Goal: Transaction & Acquisition: Purchase product/service

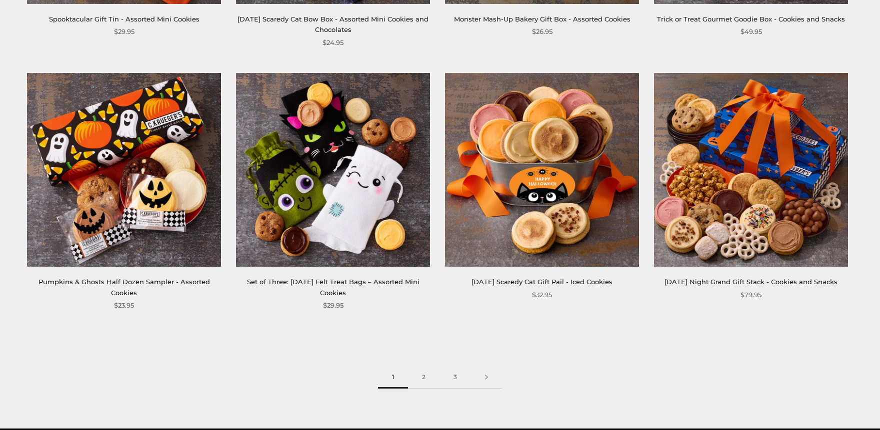
scroll to position [1594, 0]
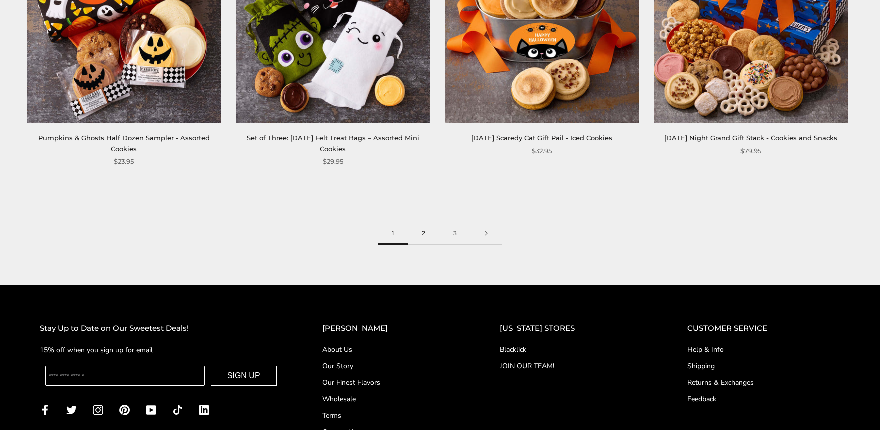
click at [421, 231] on link "2" at bounding box center [423, 233] width 31 height 22
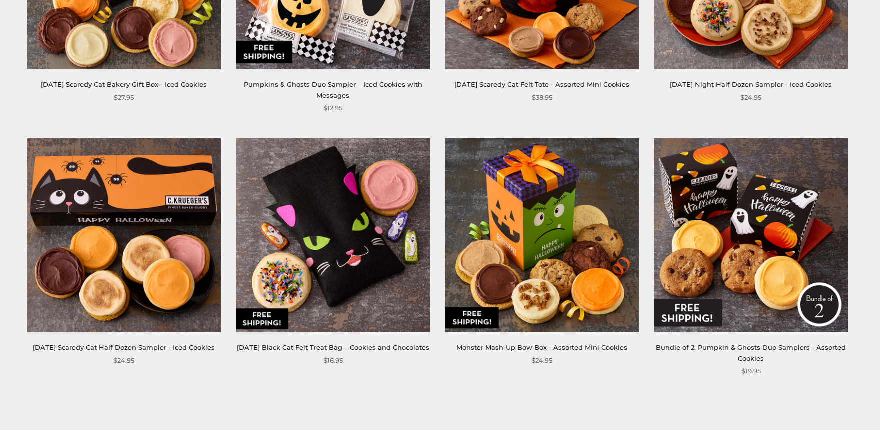
scroll to position [1539, 0]
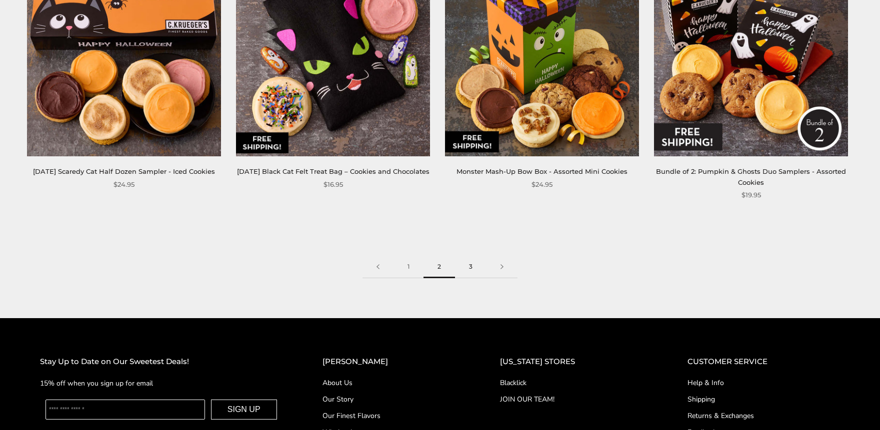
click at [470, 269] on link "3" at bounding box center [470, 267] width 31 height 22
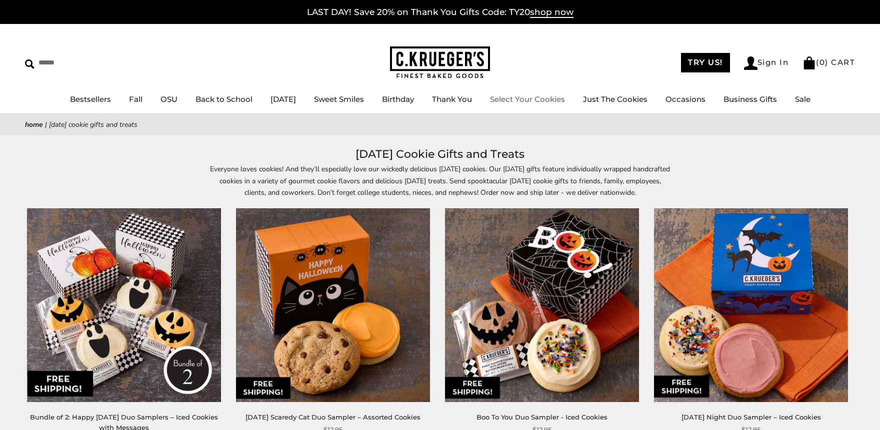
click at [524, 97] on link "Select Your Cookies" at bounding box center [527, 98] width 75 height 9
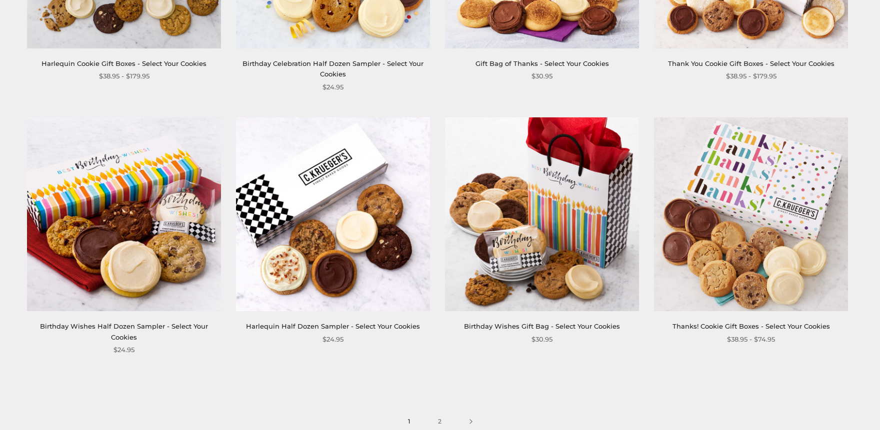
scroll to position [1430, 0]
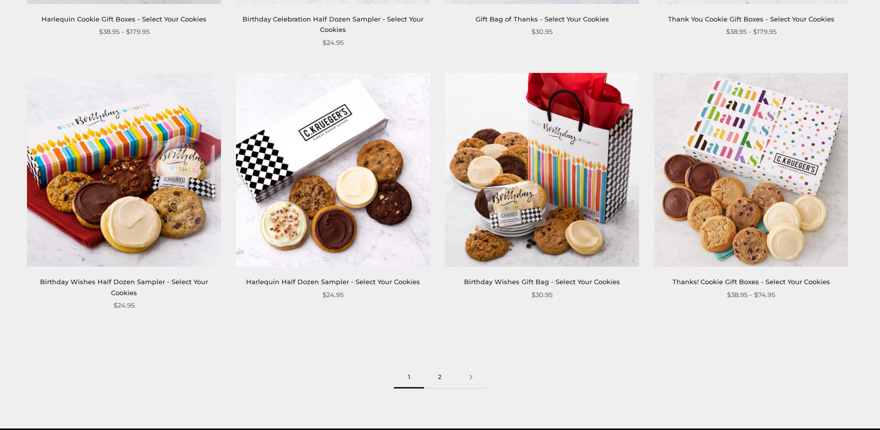
click at [439, 366] on link "2" at bounding box center [439, 377] width 31 height 22
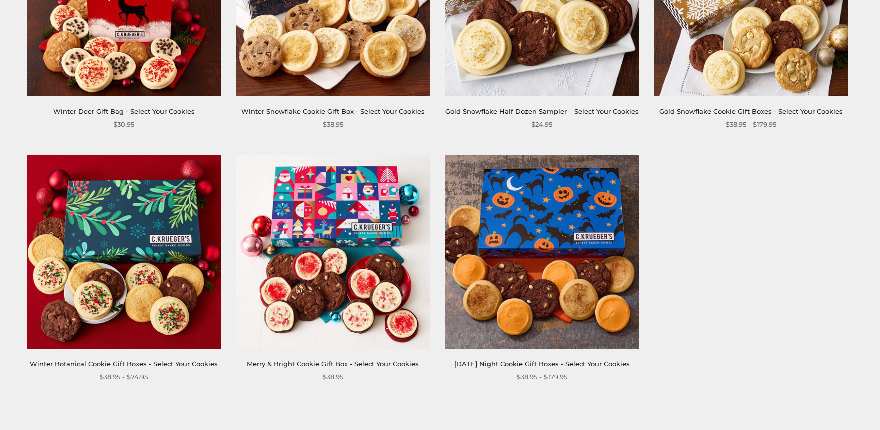
scroll to position [1375, 0]
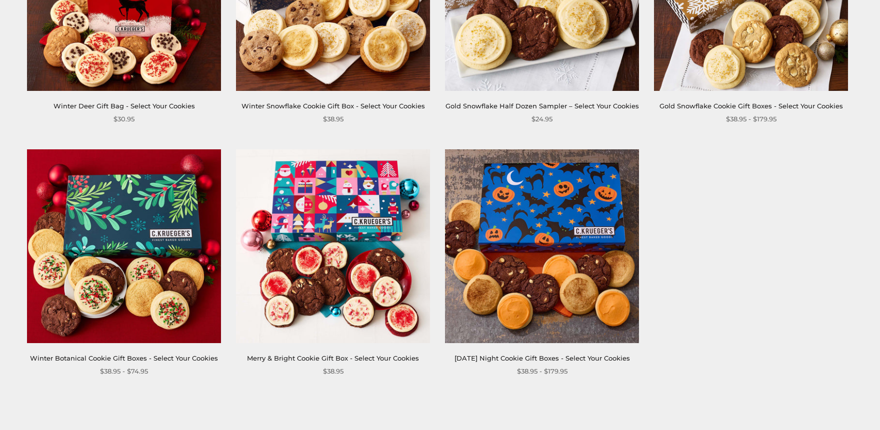
click at [553, 355] on link "[DATE] Night Cookie Gift Boxes - Select Your Cookies" at bounding box center [541, 358] width 175 height 8
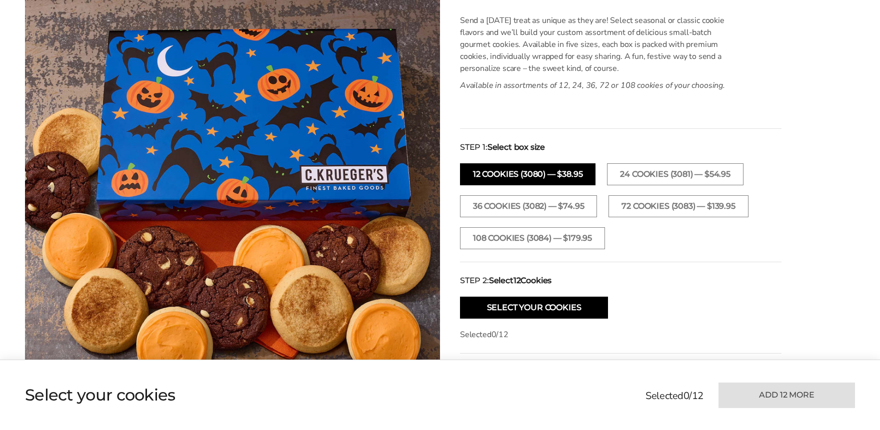
scroll to position [330, 0]
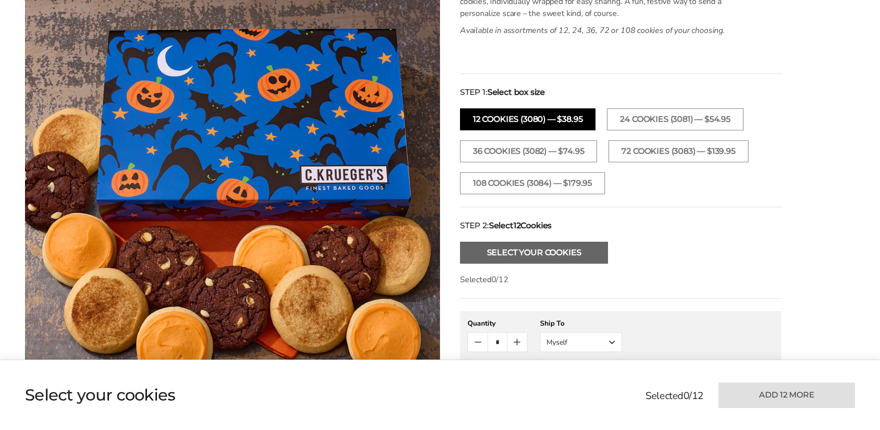
click at [541, 252] on button "Select Your Cookies" at bounding box center [534, 253] width 148 height 22
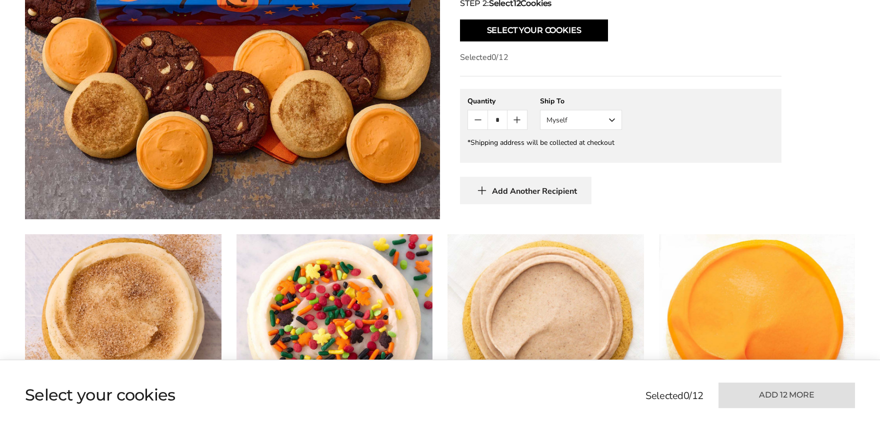
scroll to position [556, 0]
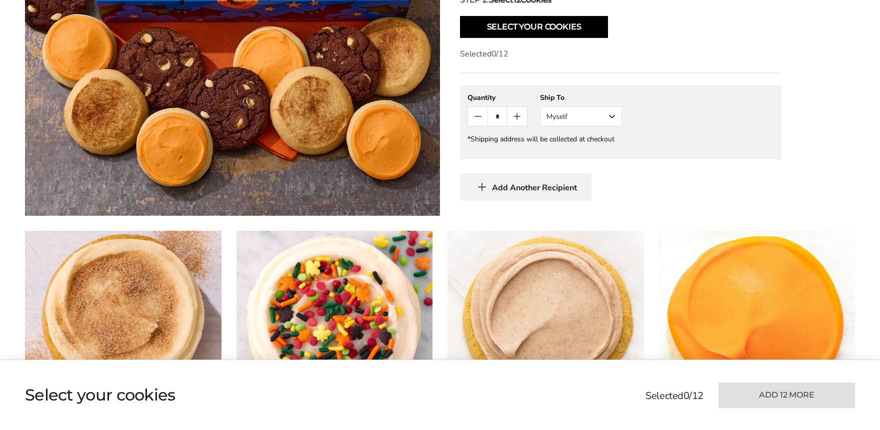
click at [612, 120] on button "Myself" at bounding box center [581, 116] width 82 height 20
click at [595, 147] on button "Other Recipient" at bounding box center [580, 153] width 81 height 18
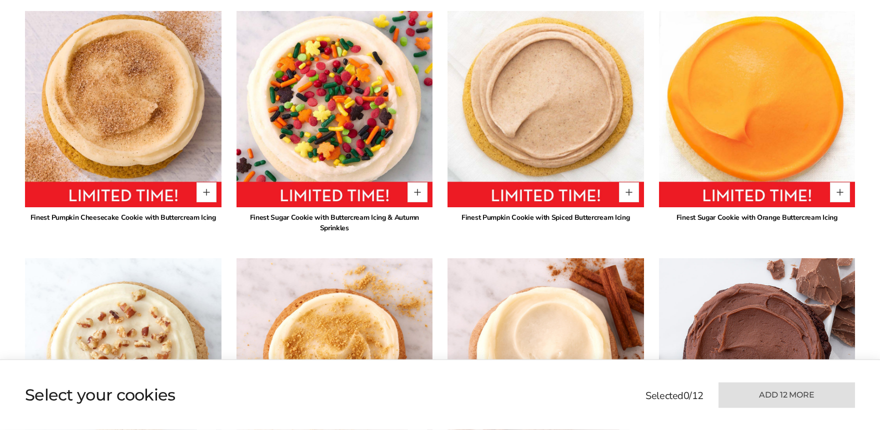
scroll to position [831, 0]
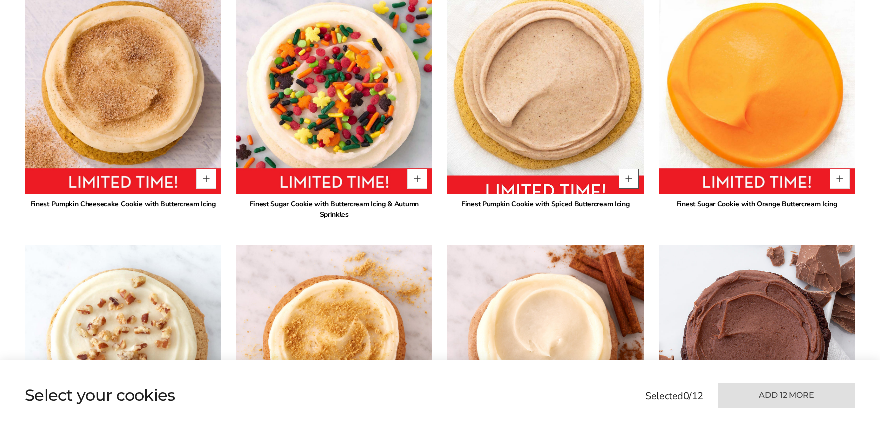
click at [627, 182] on button "Quantity button plus" at bounding box center [629, 179] width 20 height 20
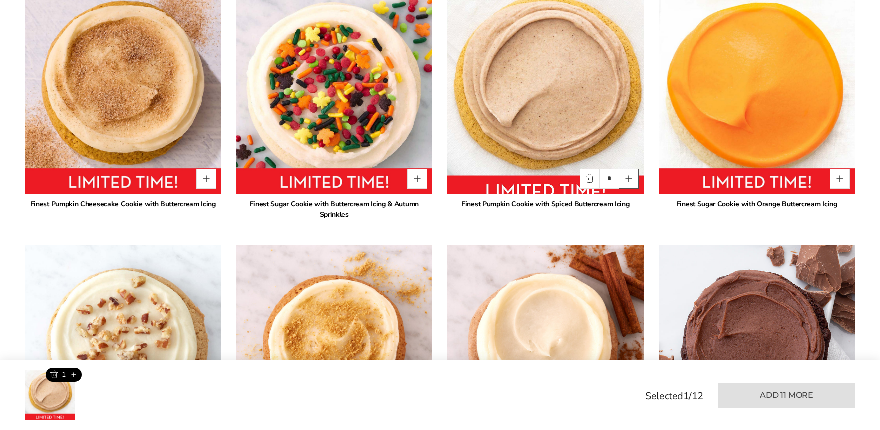
click at [627, 182] on button "Quantity button plus" at bounding box center [629, 179] width 20 height 20
type input "*"
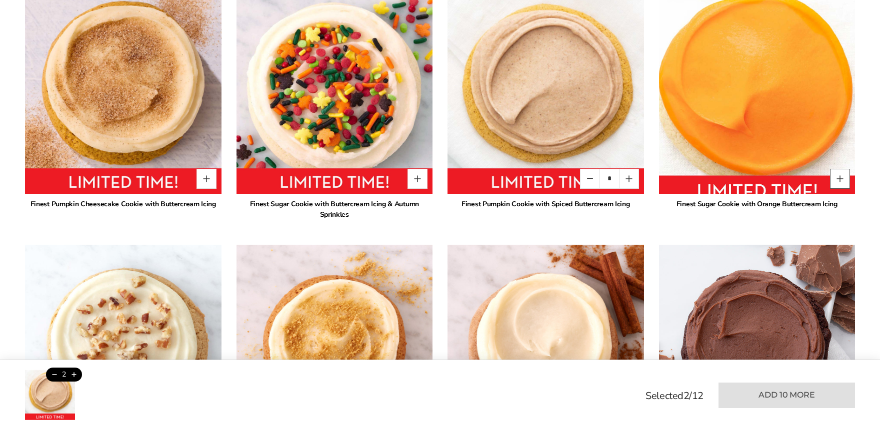
click at [840, 178] on button "Quantity button plus" at bounding box center [840, 179] width 20 height 20
type input "*"
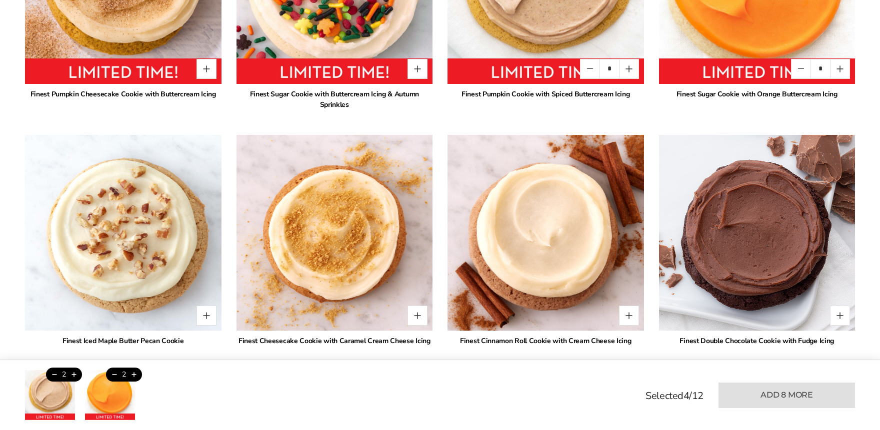
scroll to position [996, 0]
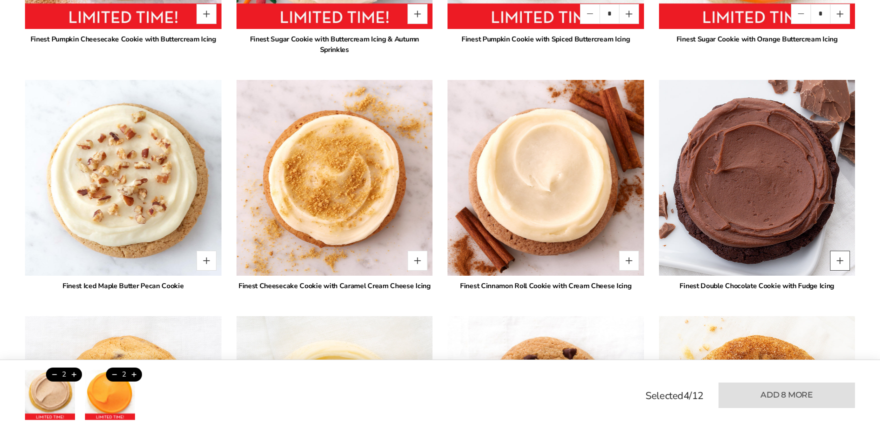
click at [836, 261] on button "Quantity button plus" at bounding box center [840, 261] width 20 height 20
type input "*"
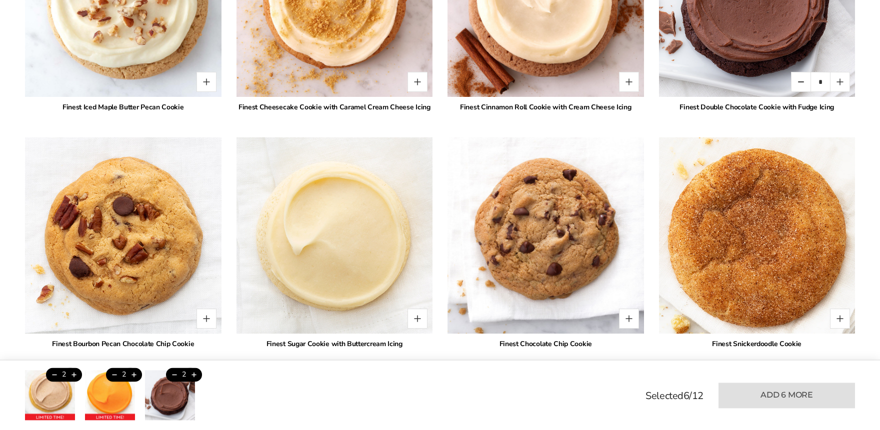
scroll to position [1216, 0]
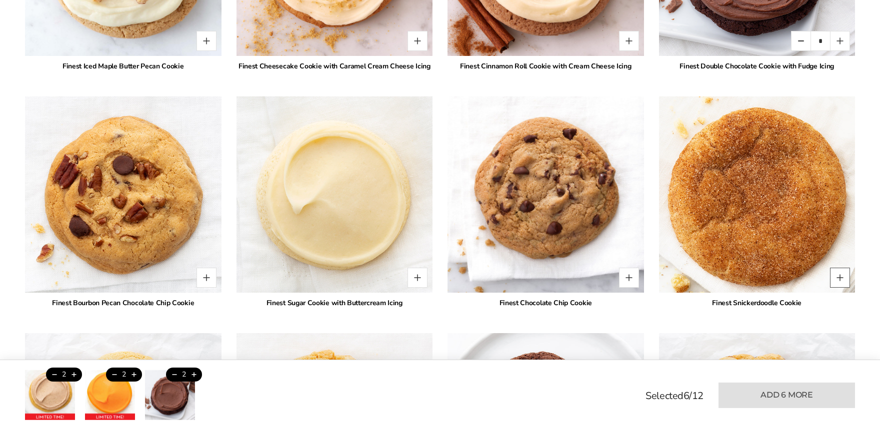
click at [839, 278] on button "Quantity button plus" at bounding box center [840, 278] width 20 height 20
type input "*"
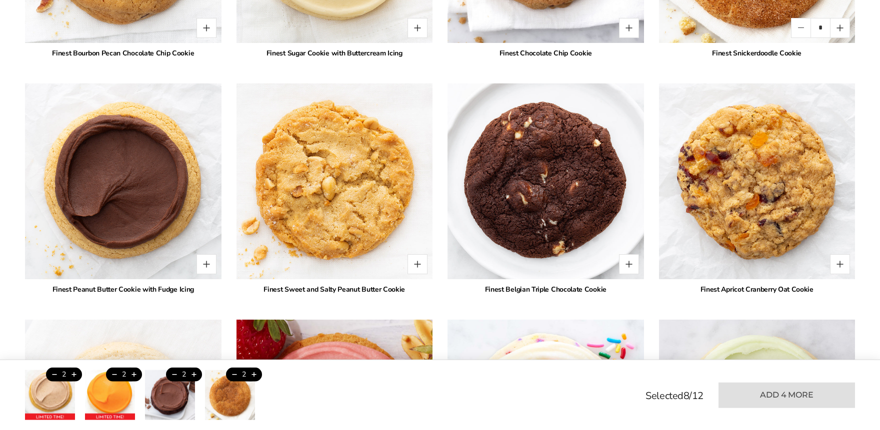
scroll to position [1491, 0]
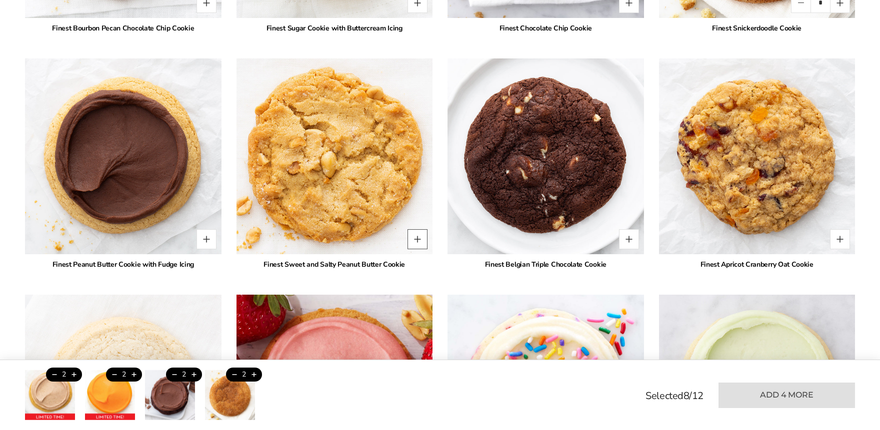
click at [418, 236] on button "Quantity button plus" at bounding box center [417, 239] width 20 height 20
type input "*"
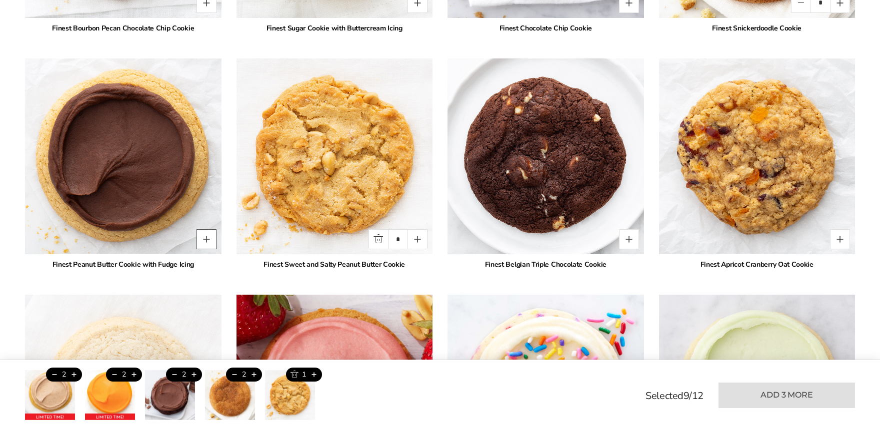
click at [209, 238] on button "Quantity button plus" at bounding box center [206, 239] width 20 height 20
click at [207, 238] on button "Quantity button plus" at bounding box center [206, 239] width 20 height 20
type input "*"
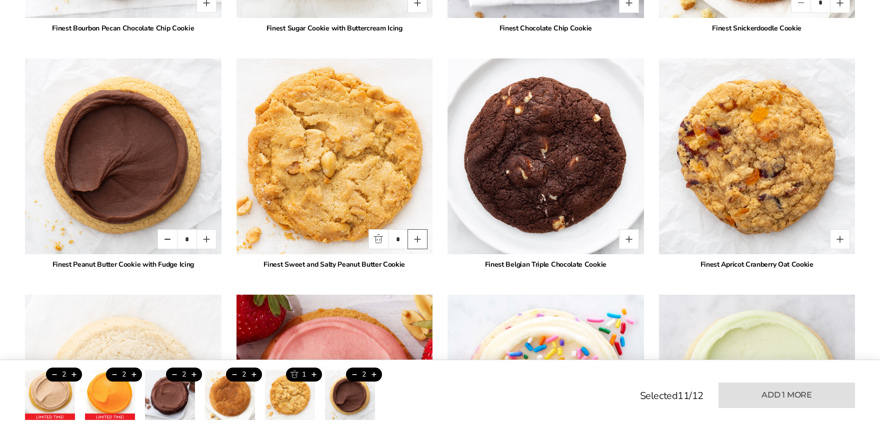
click at [417, 235] on button "Quantity button plus" at bounding box center [417, 239] width 20 height 20
type input "*"
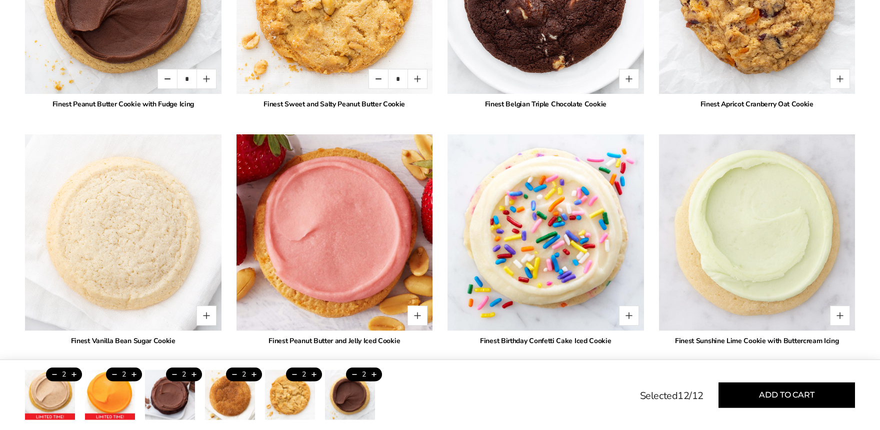
scroll to position [1600, 0]
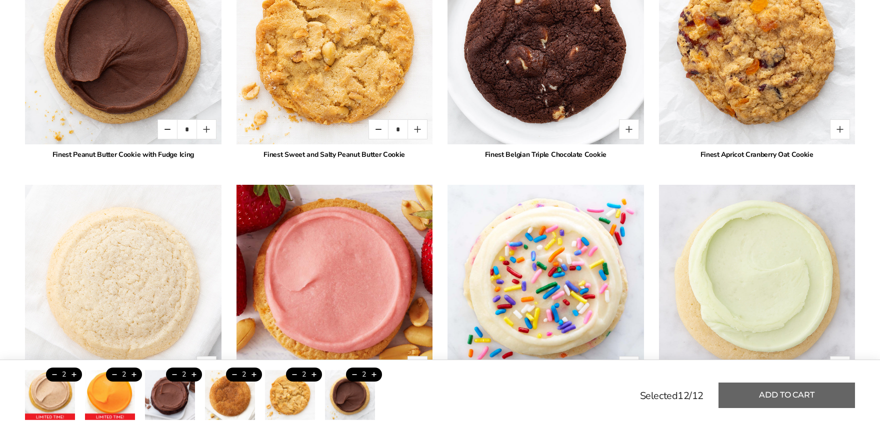
click at [794, 395] on button "Add to cart" at bounding box center [786, 395] width 136 height 25
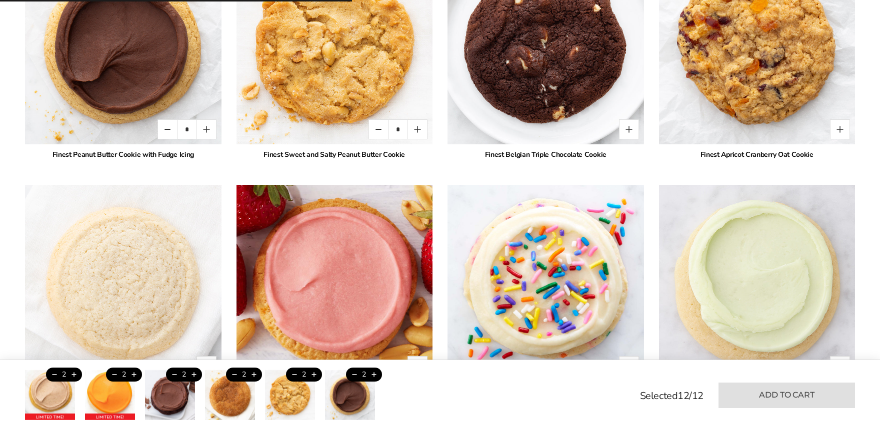
type input "*"
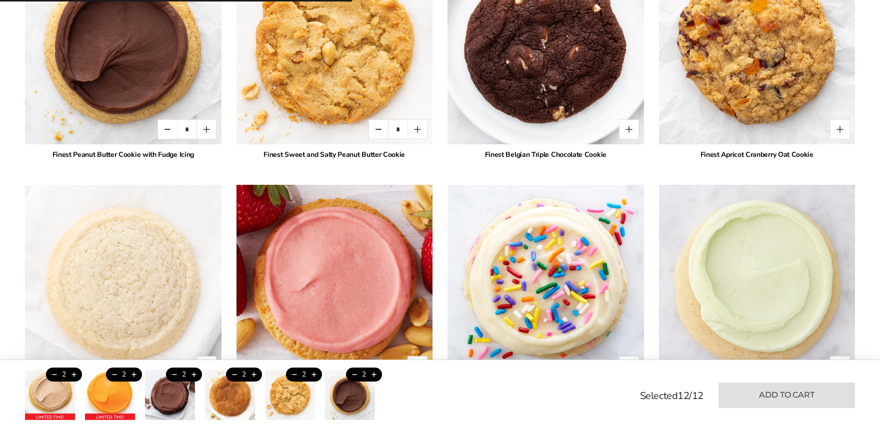
type input "*"
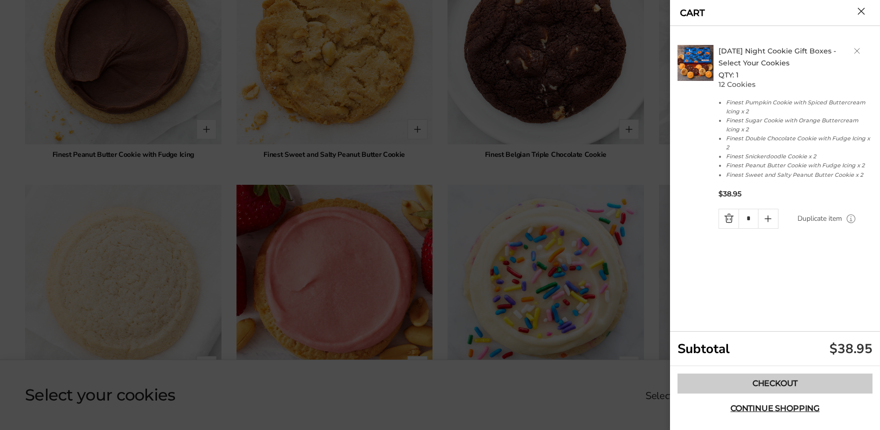
click at [772, 383] on link "Checkout" at bounding box center [774, 384] width 195 height 20
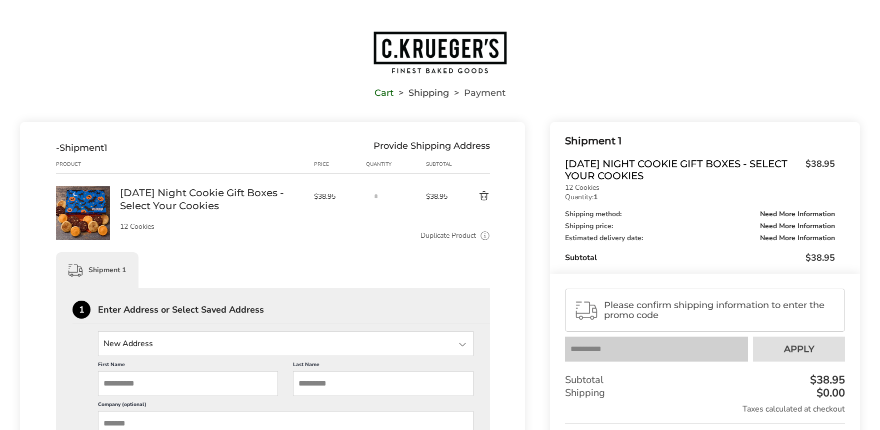
click at [144, 340] on input "State" at bounding box center [285, 343] width 375 height 25
type input "**********"
type input "******"
type input "****"
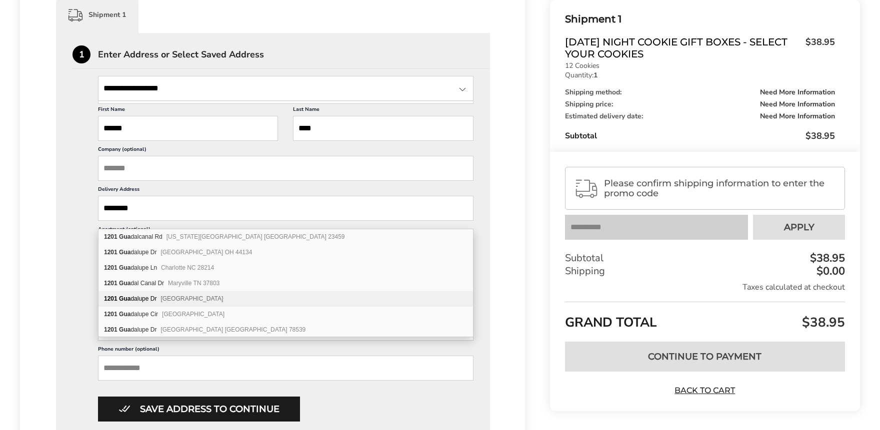
click at [149, 293] on div "1201 Gua dalupe Dr College Station TX 77840" at bounding box center [285, 298] width 374 height 15
type input "**********"
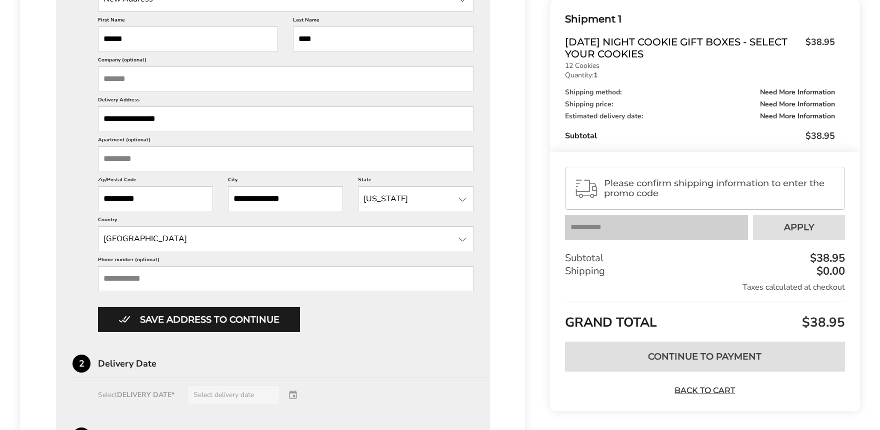
scroll to position [365, 0]
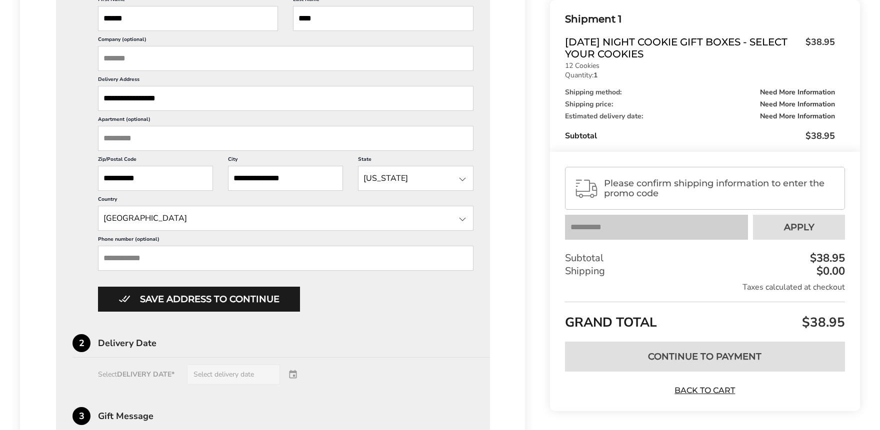
click at [130, 266] on input "Phone number (optional)" at bounding box center [285, 258] width 375 height 25
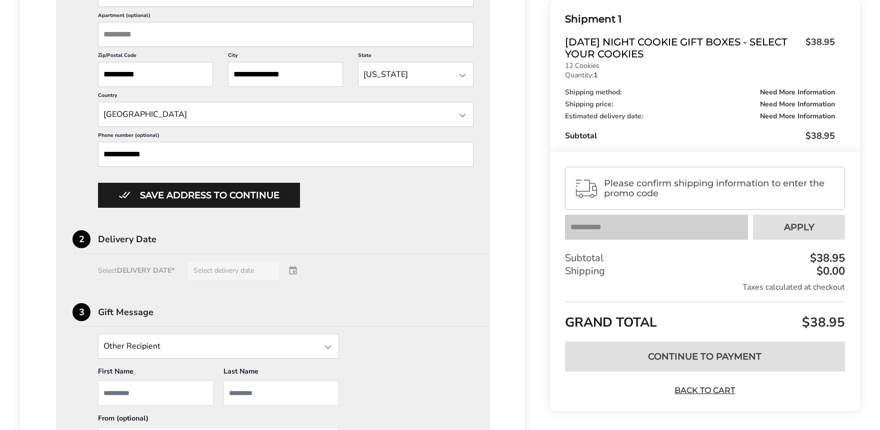
scroll to position [475, 0]
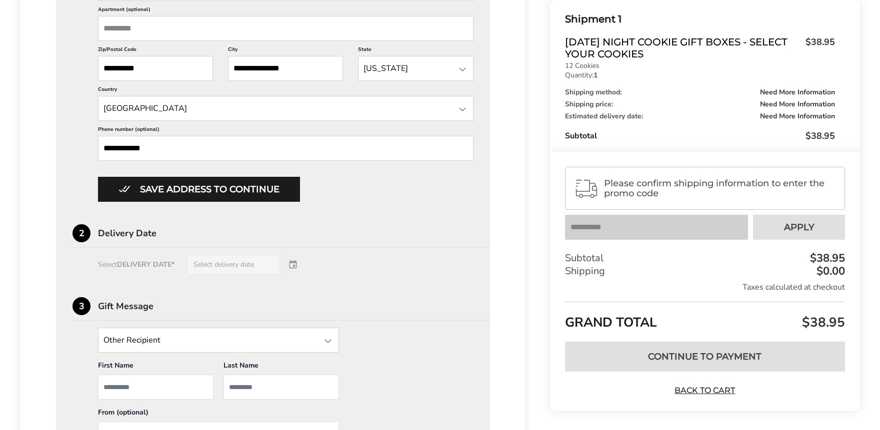
type input "**********"
click at [209, 275] on div "Select DELIVERY DATE* Select delivery date" at bounding box center [272, 265] width 401 height 20
click at [295, 275] on div "Select DELIVERY DATE* Select delivery date" at bounding box center [272, 265] width 401 height 20
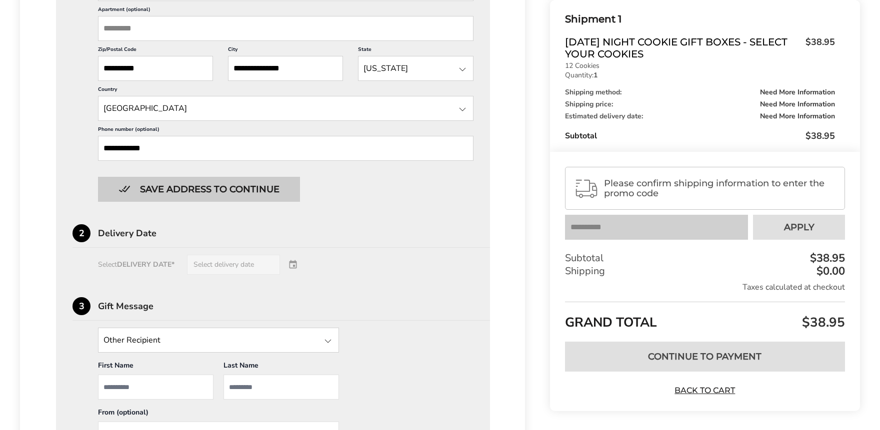
click at [231, 202] on button "Save address to continue" at bounding box center [199, 189] width 202 height 25
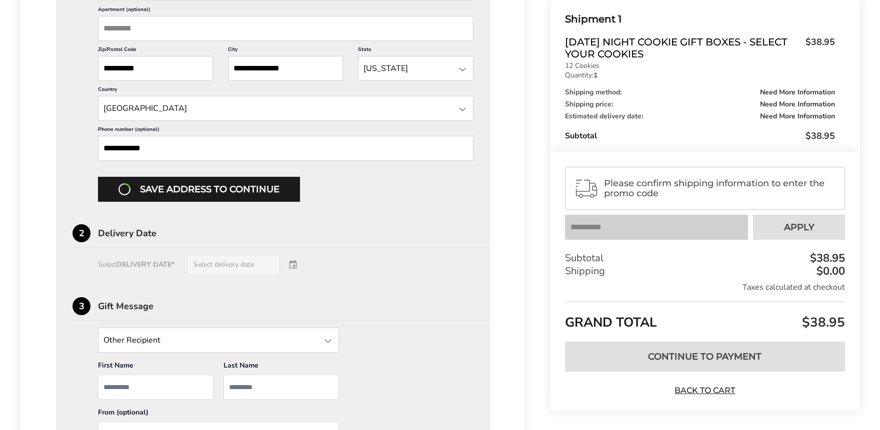
scroll to position [370, 0]
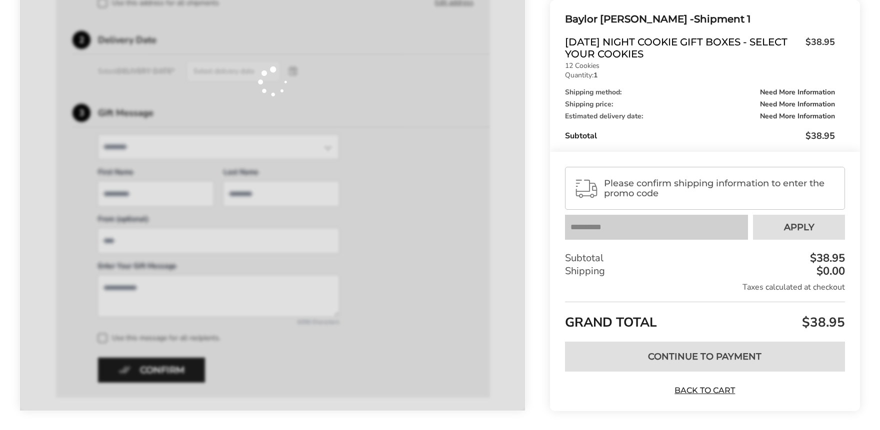
type input "******"
type input "****"
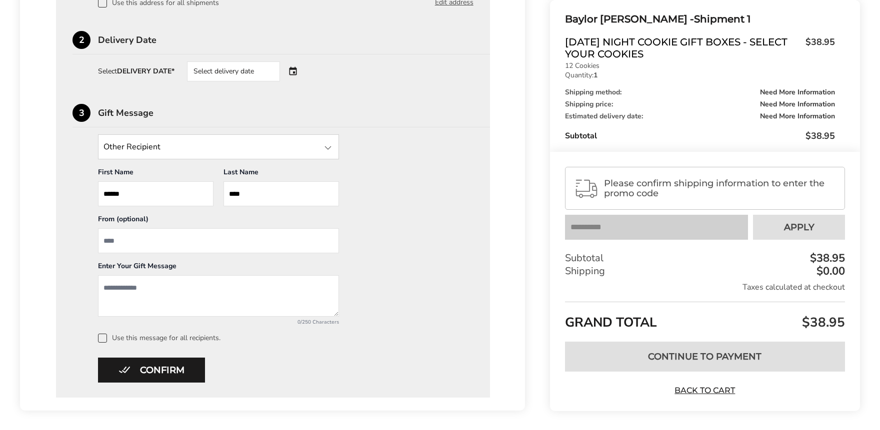
click at [295, 68] on div "Select delivery date" at bounding box center [247, 71] width 121 height 20
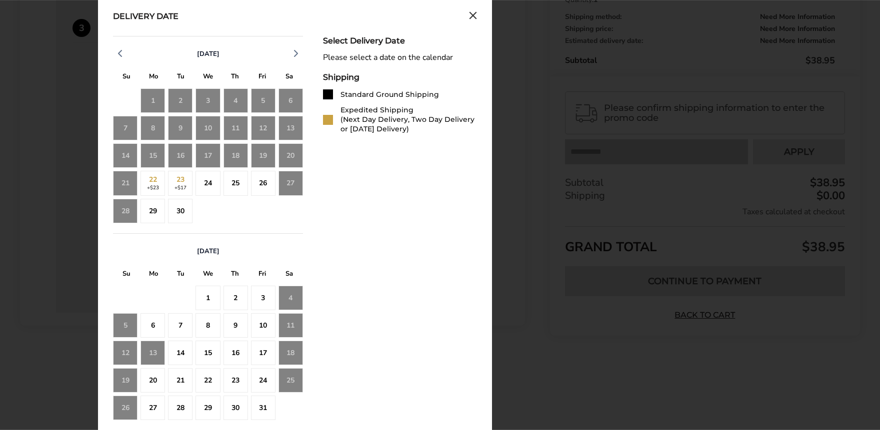
scroll to position [471, 0]
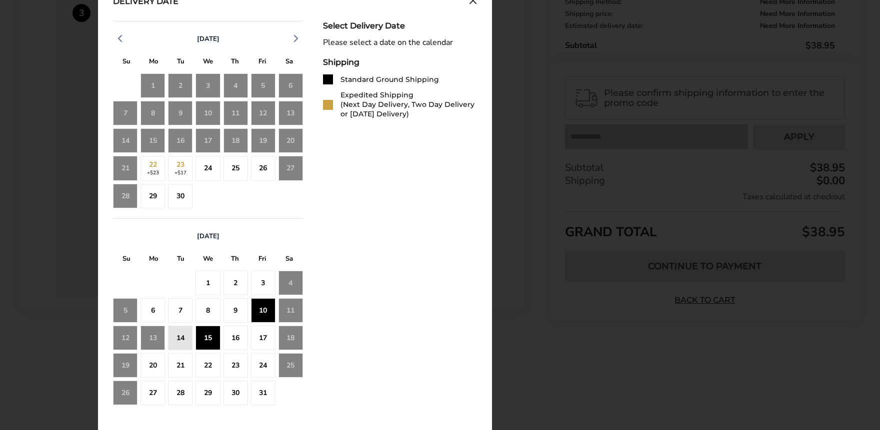
click at [200, 343] on div "15" at bounding box center [207, 338] width 24 height 24
